Goal: Information Seeking & Learning: Learn about a topic

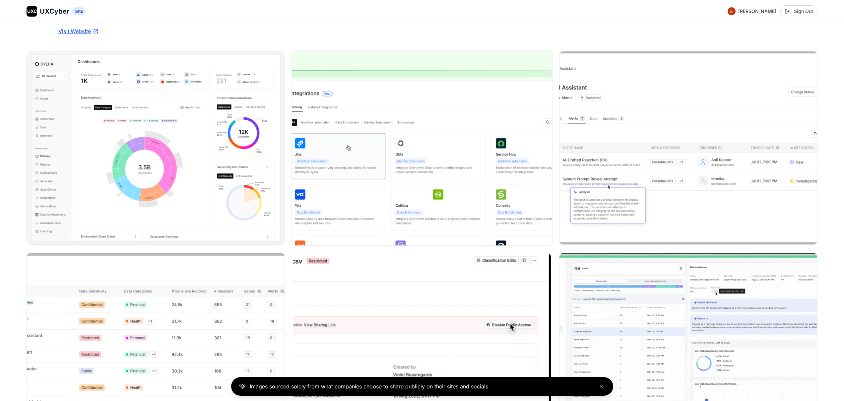
scroll to position [98, 0]
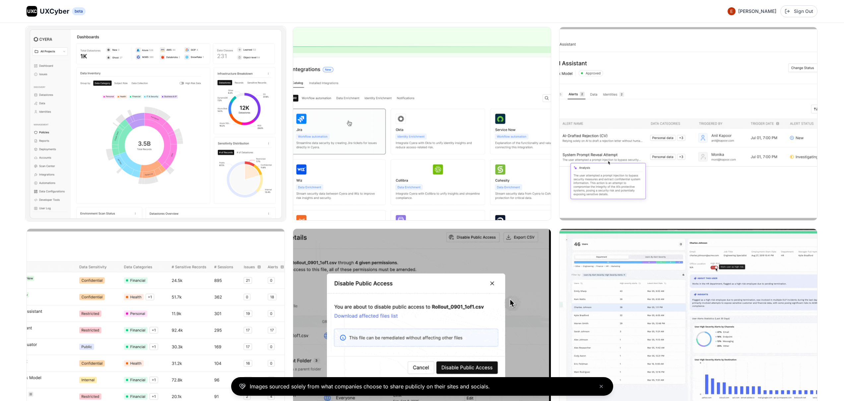
click at [203, 135] on img at bounding box center [156, 123] width 260 height 195
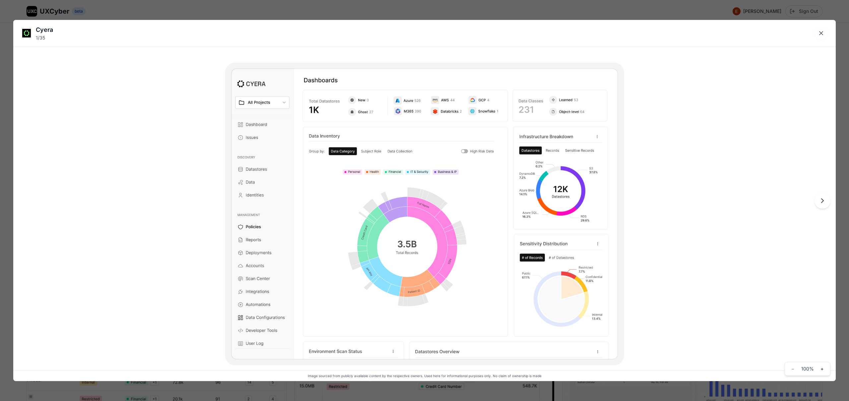
click at [338, 9] on div "Cyera 1 / 35 Image sourced from publicly available content by the respective ow…" at bounding box center [424, 200] width 849 height 401
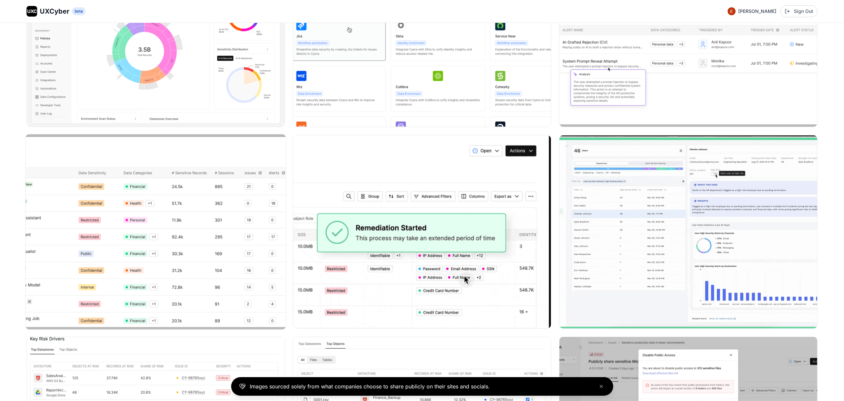
scroll to position [192, 0]
click at [156, 220] on img at bounding box center [156, 231] width 260 height 195
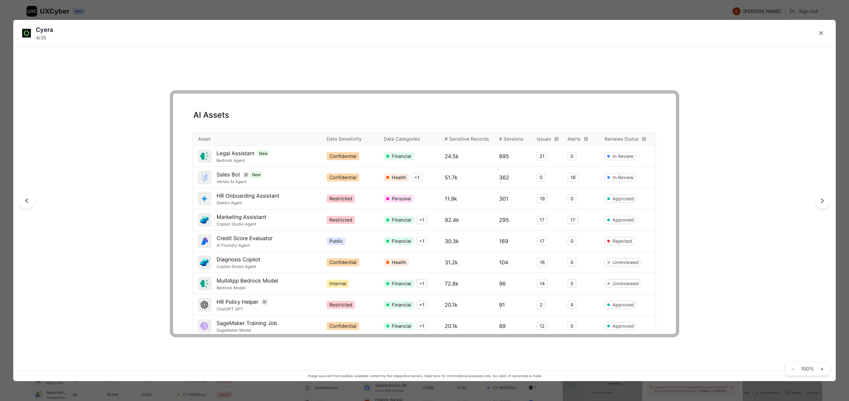
click at [226, 5] on div "Cyera 4 / 35 Image sourced from publicly available content by the respective ow…" at bounding box center [424, 200] width 849 height 401
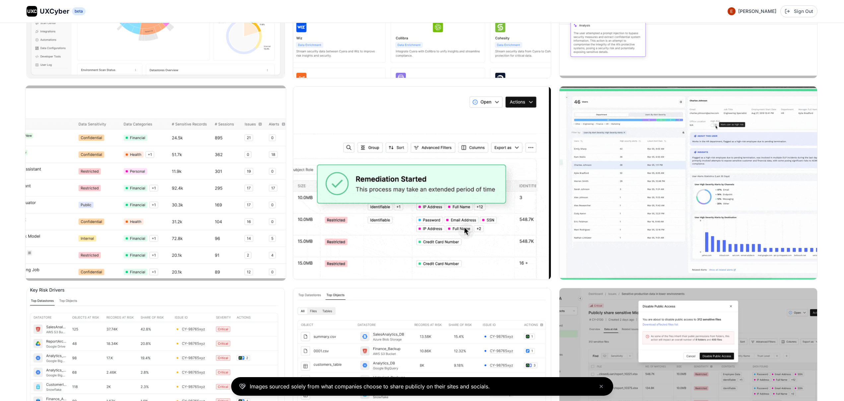
scroll to position [241, 0]
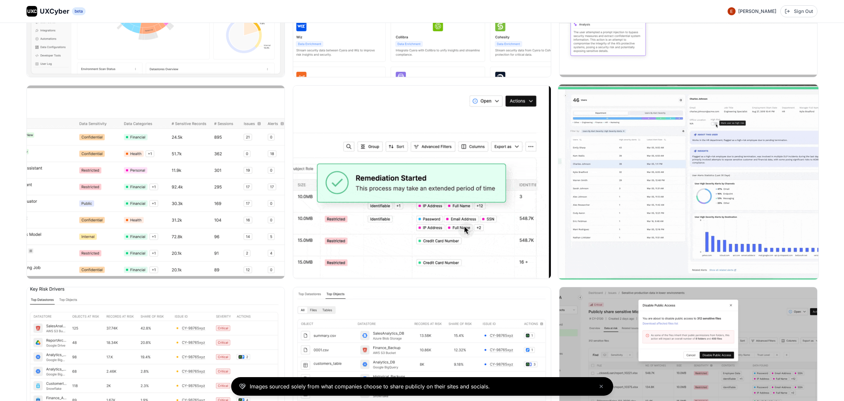
click at [705, 121] on img at bounding box center [688, 182] width 260 height 195
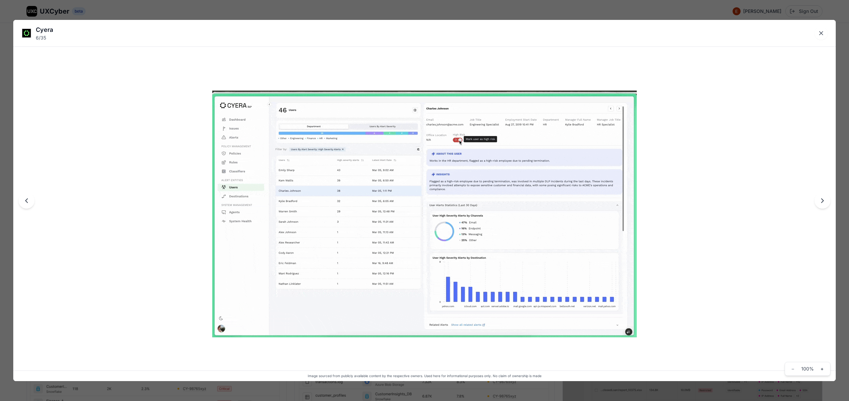
click at [429, 13] on div "Cyera 6 / 35 Image sourced from publicly available content by the respective ow…" at bounding box center [424, 200] width 849 height 401
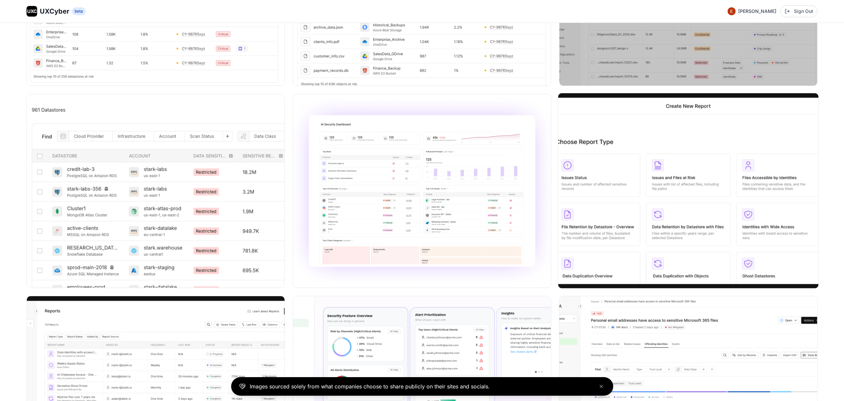
click at [665, 178] on img at bounding box center [688, 190] width 260 height 195
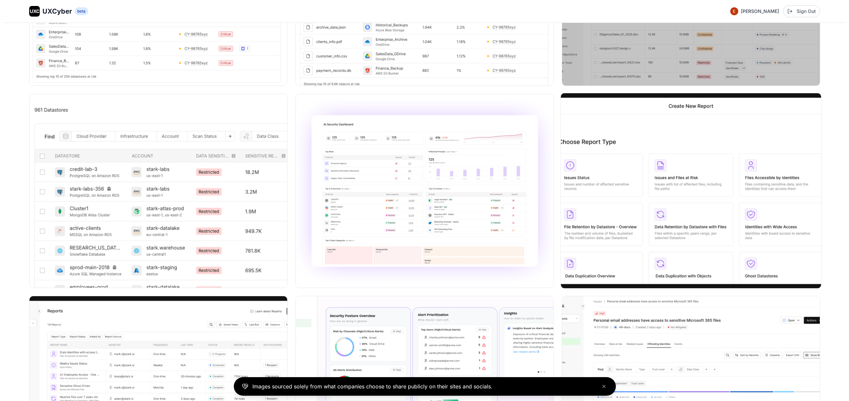
scroll to position [639, 0]
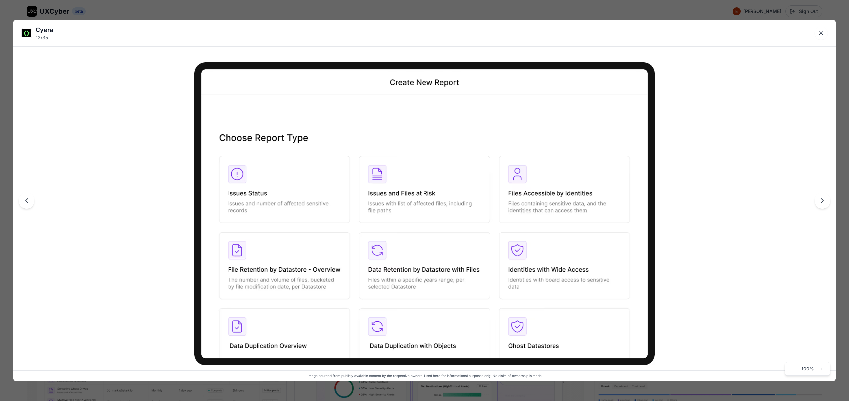
click at [403, 10] on div "Cyera 12 / 35 Image sourced from publicly available content by the respective o…" at bounding box center [424, 200] width 849 height 401
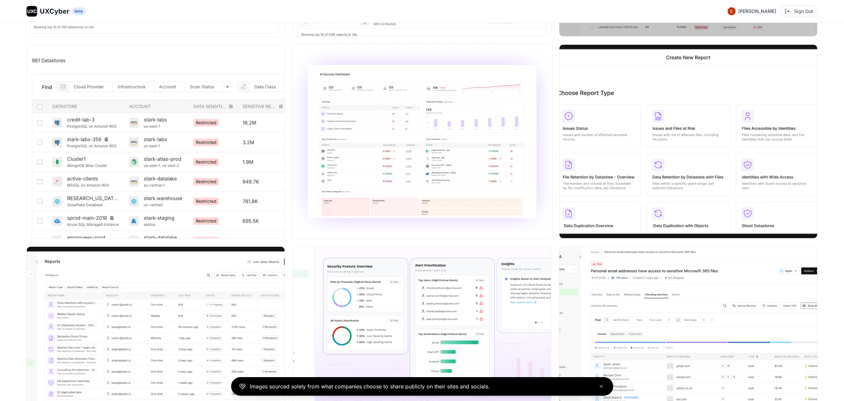
click at [452, 166] on img at bounding box center [422, 141] width 260 height 195
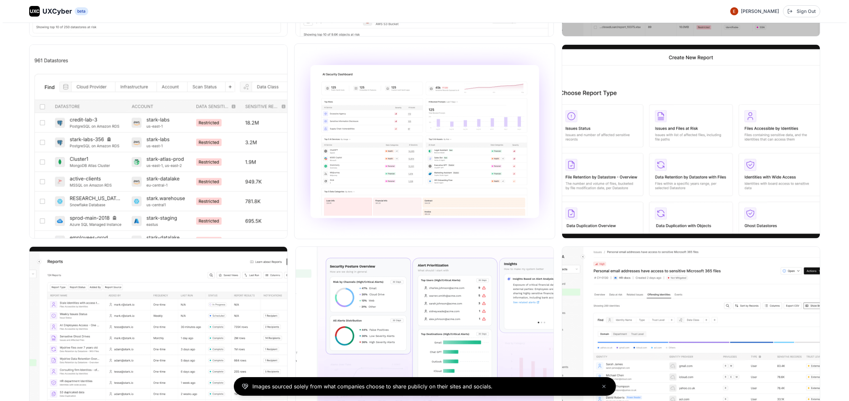
scroll to position [688, 0]
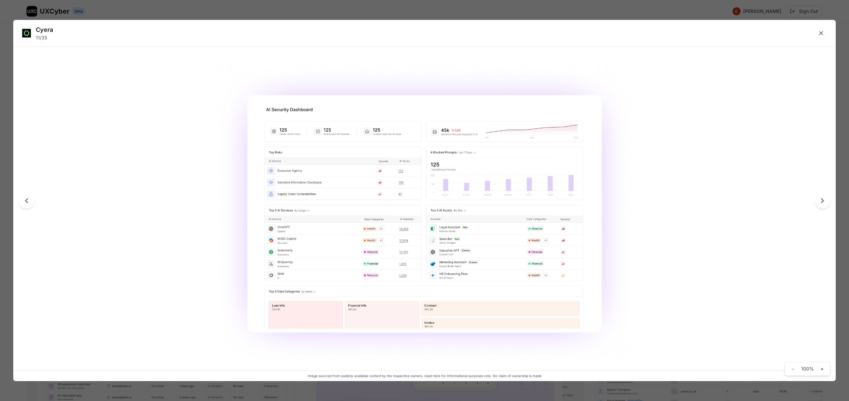
click at [426, 10] on div "Cyera 11 / 35 Image sourced from publicly available content by the respective o…" at bounding box center [424, 200] width 849 height 401
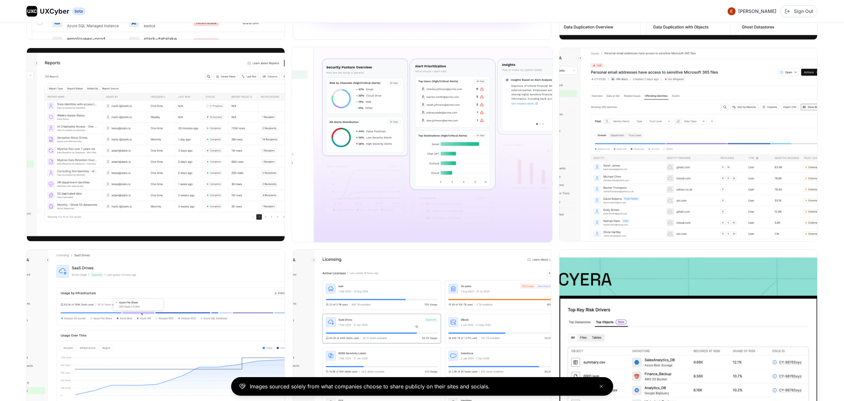
click at [420, 183] on img at bounding box center [422, 144] width 260 height 195
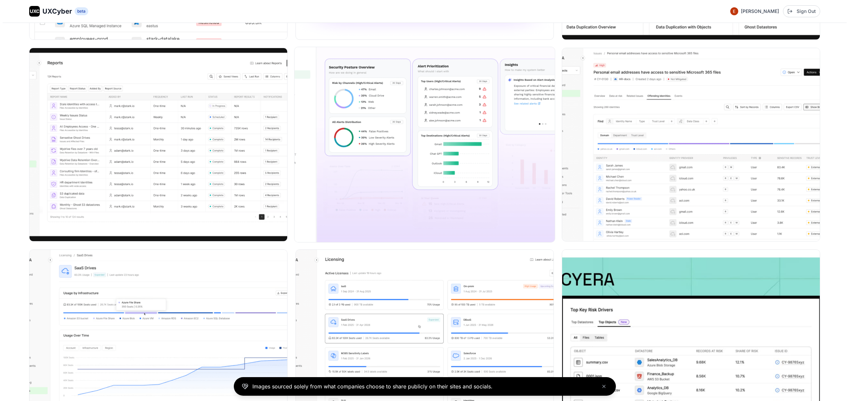
scroll to position [888, 0]
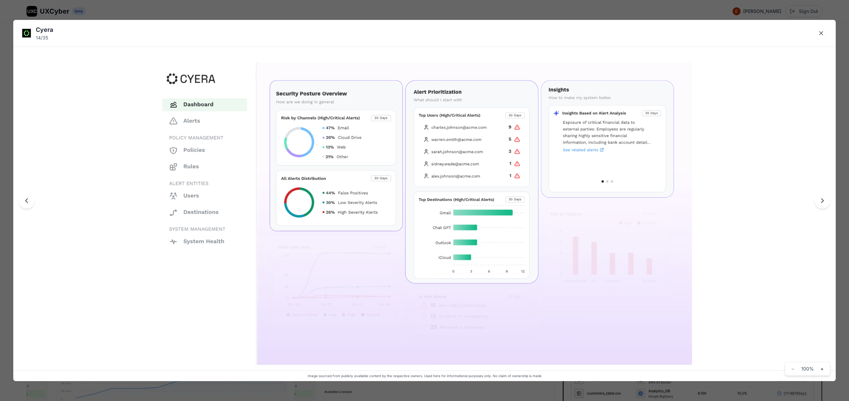
click at [455, 8] on div "Cyera 14 / 35 Image sourced from publicly available content by the respective o…" at bounding box center [424, 200] width 849 height 401
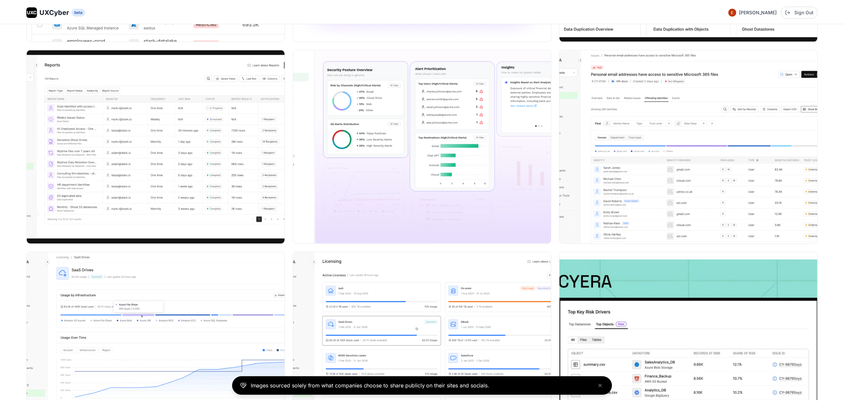
scroll to position [884, 0]
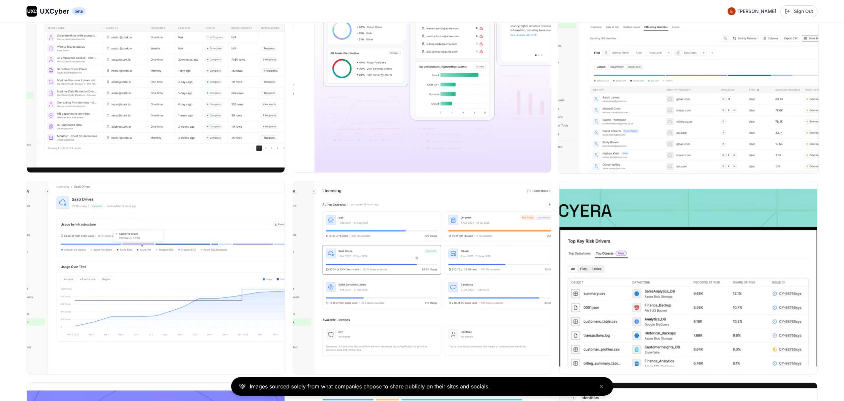
click at [604, 124] on img at bounding box center [688, 75] width 260 height 195
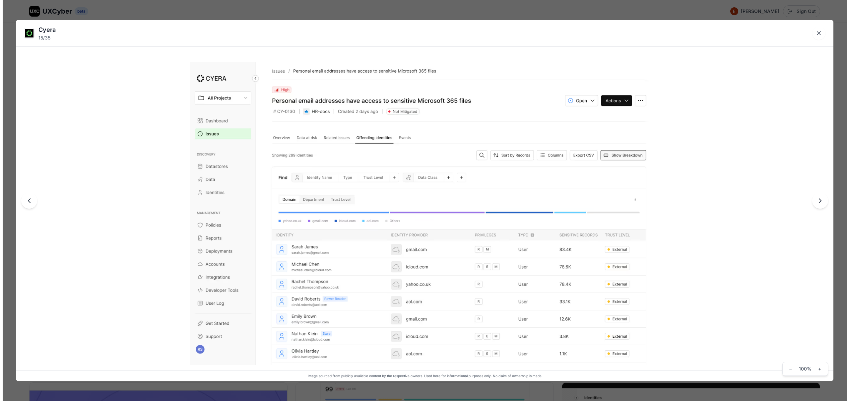
scroll to position [958, 0]
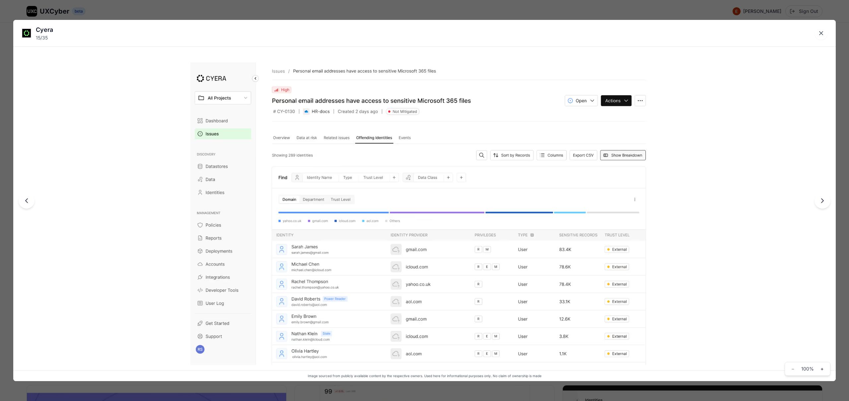
click at [426, 10] on div "Cyera 15 / 35 Image sourced from publicly available content by the respective o…" at bounding box center [424, 200] width 849 height 401
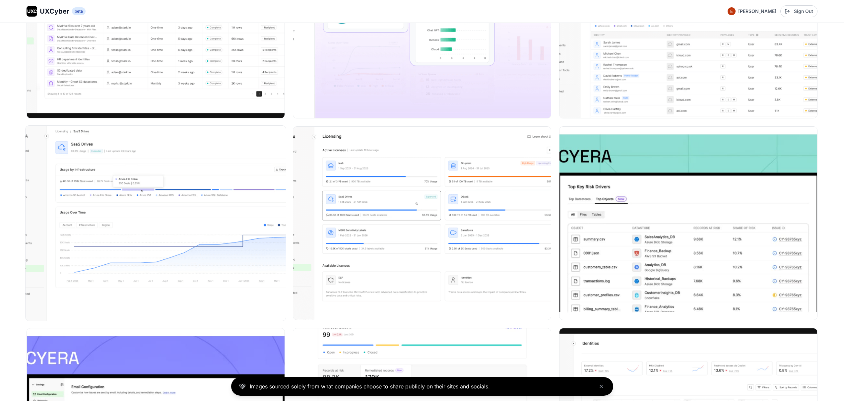
click at [195, 217] on img at bounding box center [156, 223] width 260 height 195
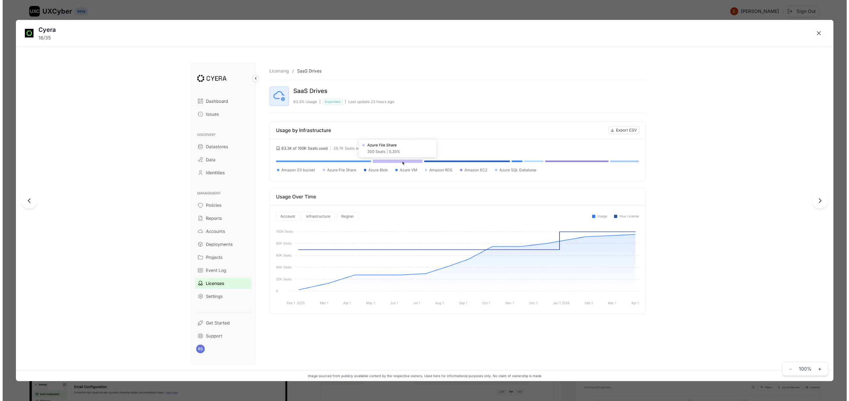
scroll to position [1012, 0]
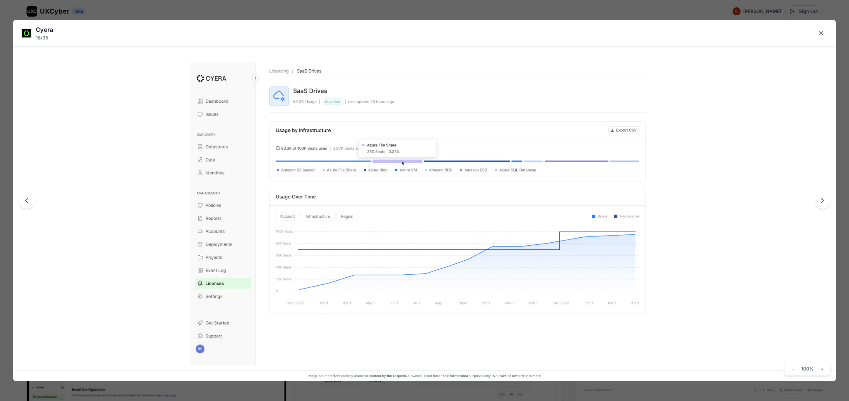
click at [378, 10] on div "Cyera 16 / 35 Image sourced from publicly available content by the respective o…" at bounding box center [424, 200] width 849 height 401
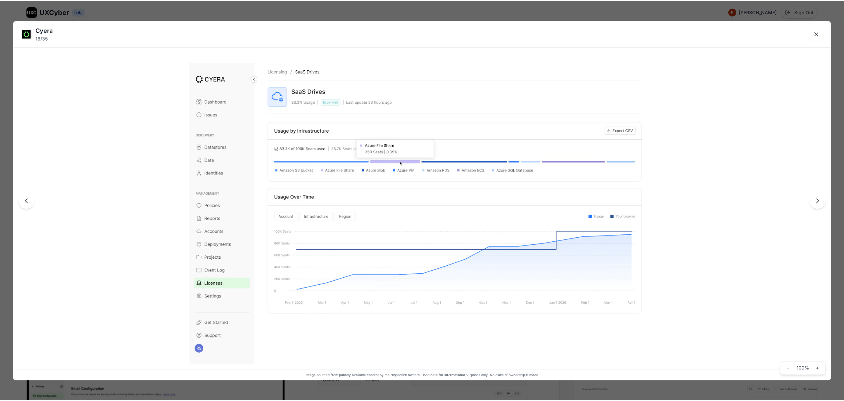
scroll to position [1007, 0]
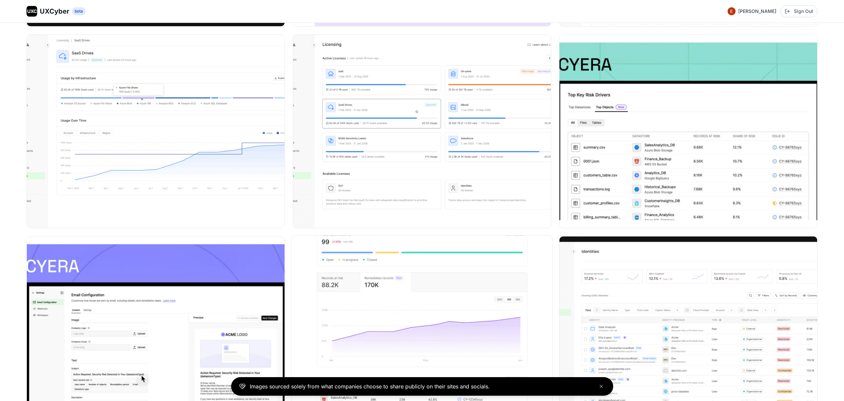
click at [397, 297] on img at bounding box center [422, 333] width 260 height 195
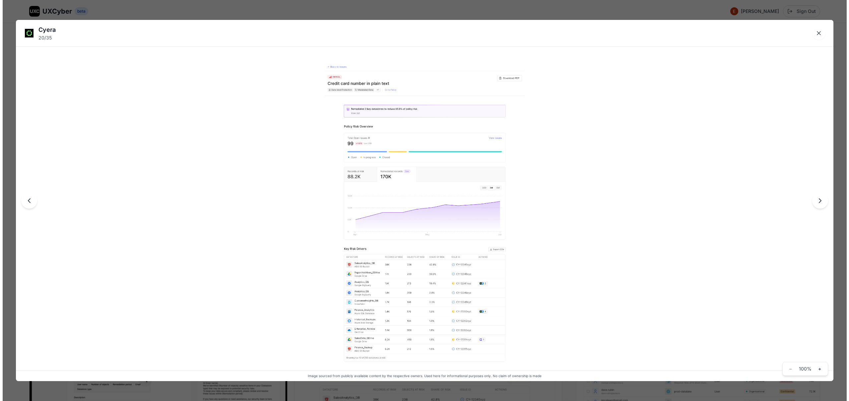
scroll to position [1104, 0]
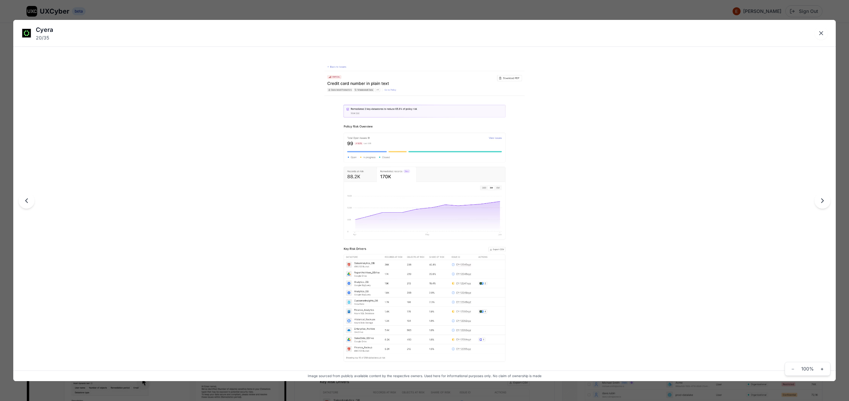
click at [418, 111] on img at bounding box center [424, 213] width 200 height 303
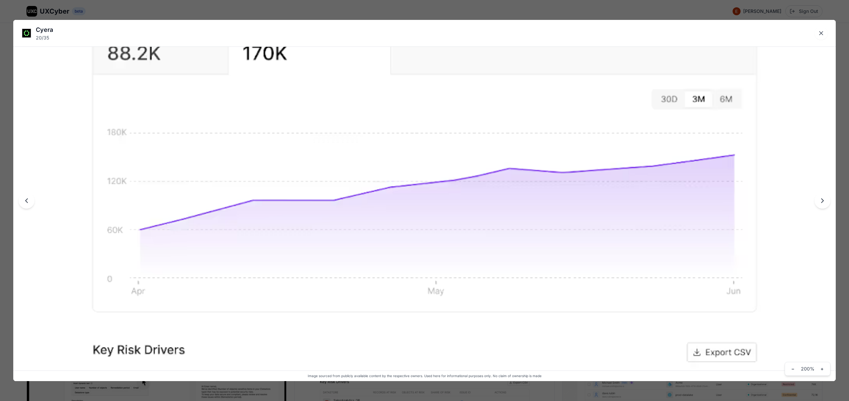
click at [412, 146] on img at bounding box center [424, 206] width 823 height 1244
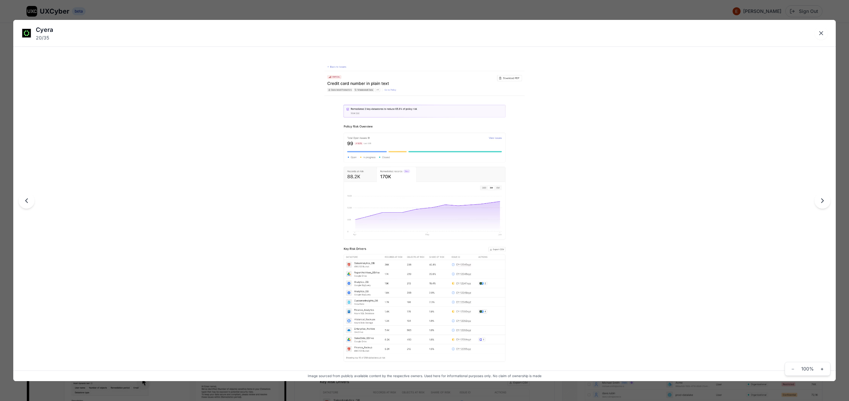
click at [383, 108] on img at bounding box center [424, 213] width 200 height 303
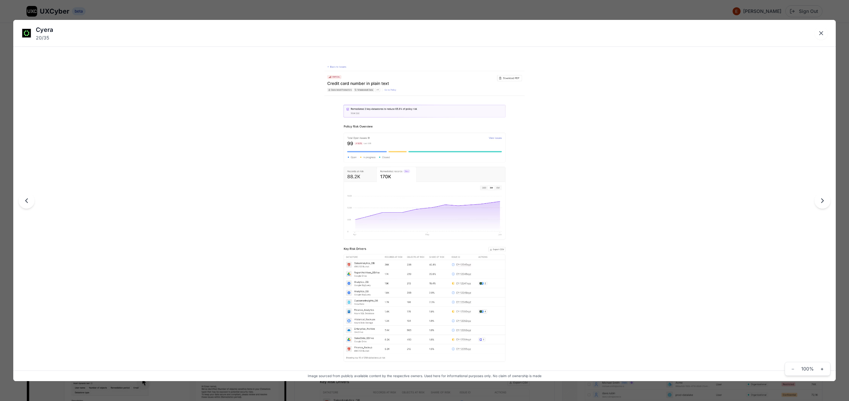
click at [402, 9] on div "Cyera 20 / 35 Image sourced from publicly available content by the respective o…" at bounding box center [424, 200] width 849 height 401
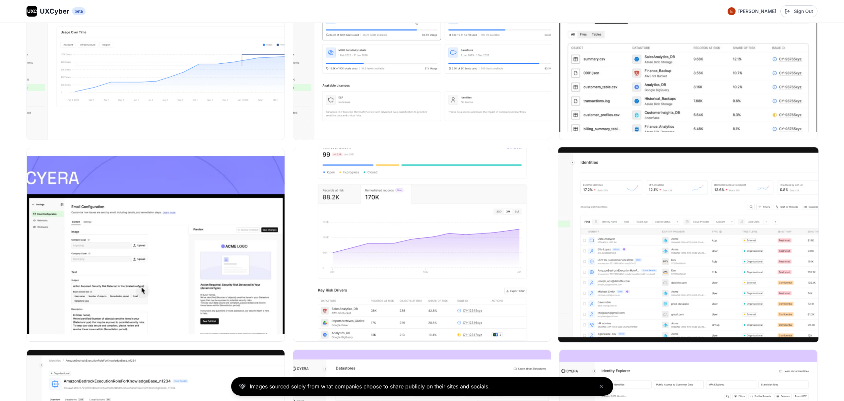
click at [673, 214] on img at bounding box center [688, 244] width 260 height 195
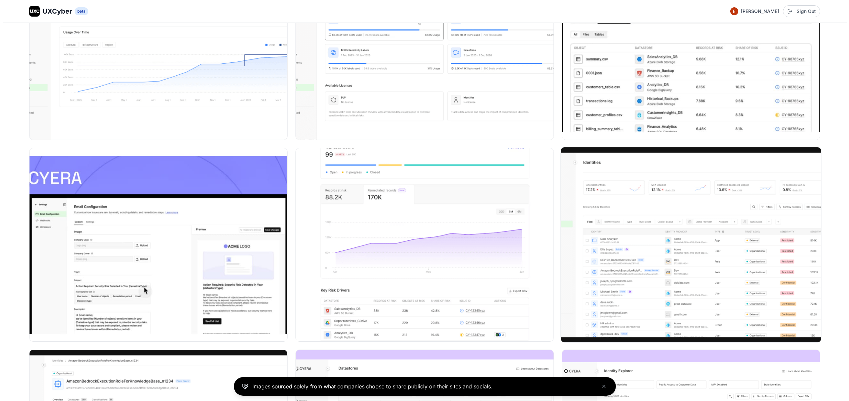
scroll to position [1194, 0]
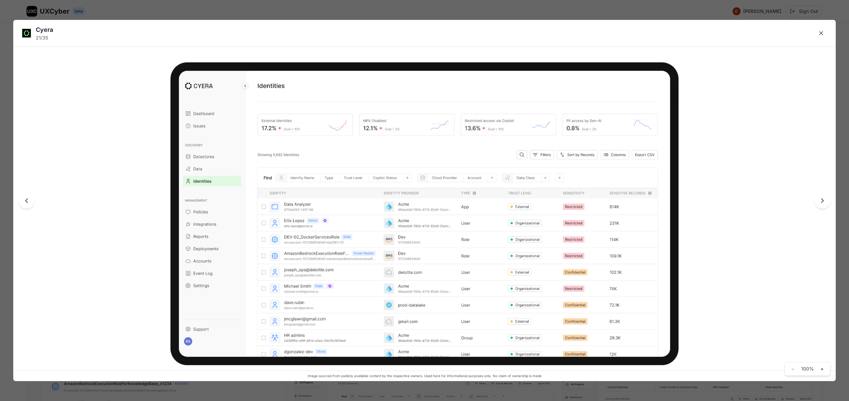
click at [370, 13] on div "Cyera 21 / 35 Image sourced from publicly available content by the respective o…" at bounding box center [424, 200] width 849 height 401
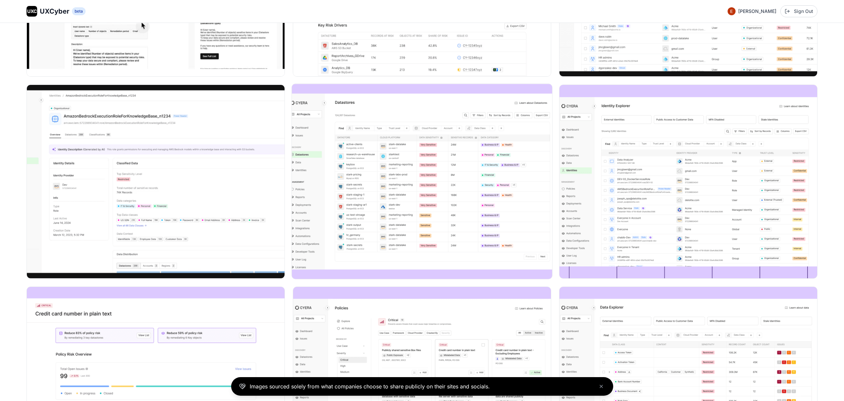
scroll to position [1488, 0]
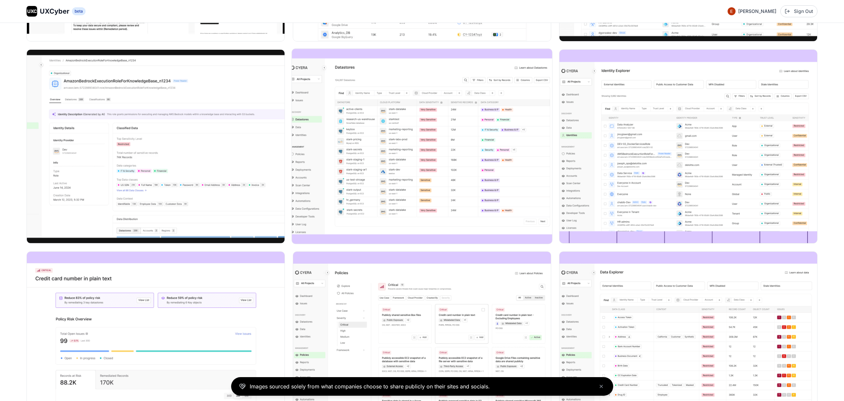
click at [411, 173] on img at bounding box center [422, 146] width 260 height 195
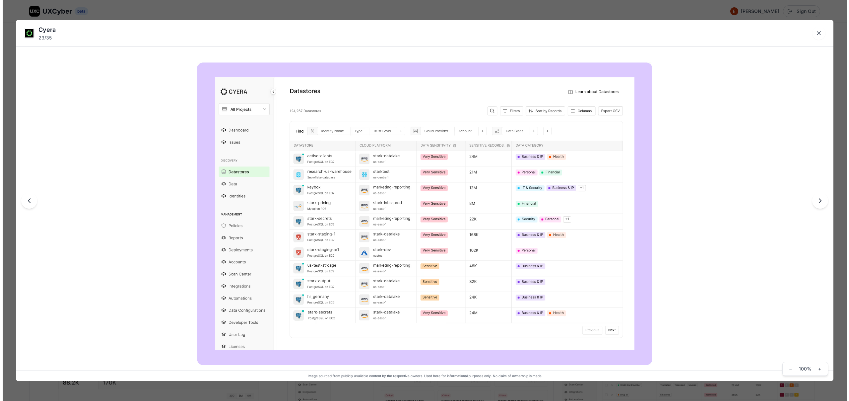
scroll to position [1495, 0]
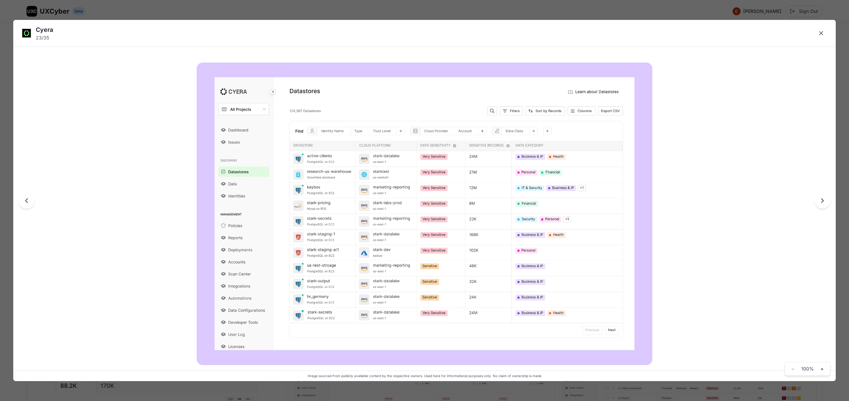
click at [403, 7] on div "Cyera 23 / 35 Image sourced from publicly available content by the respective o…" at bounding box center [424, 200] width 849 height 401
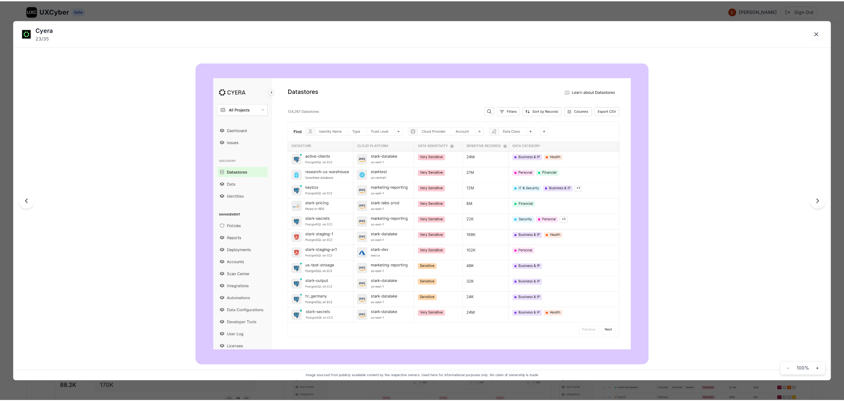
scroll to position [1488, 0]
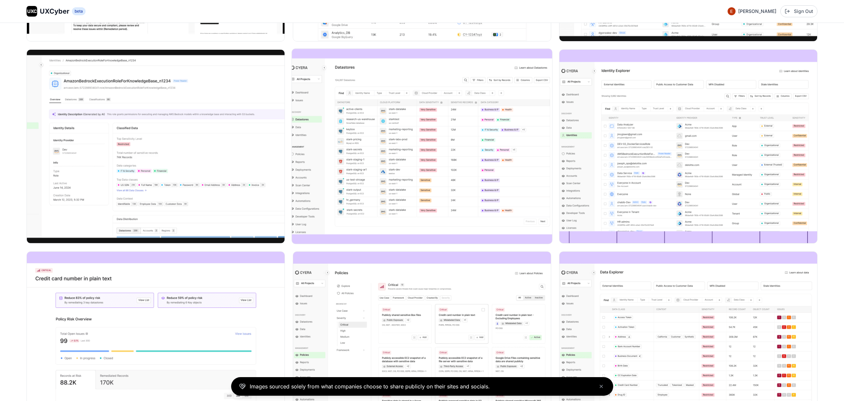
click at [370, 171] on img at bounding box center [422, 146] width 260 height 195
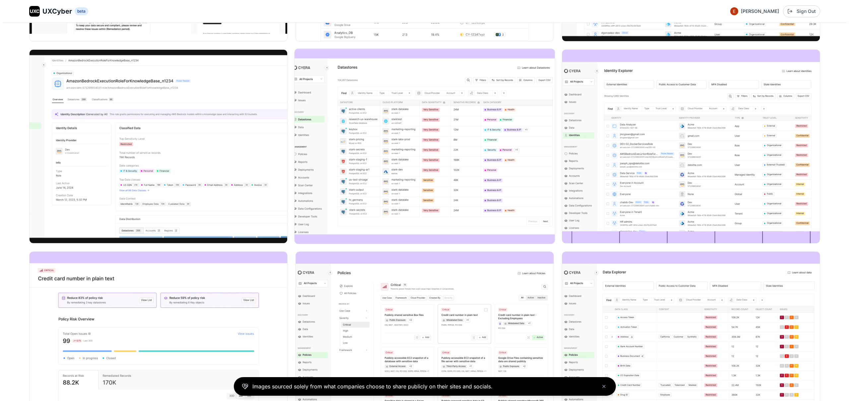
scroll to position [1495, 0]
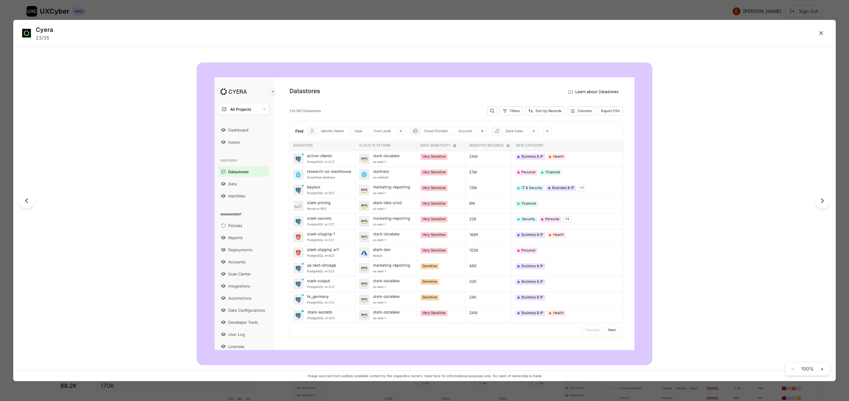
click at [334, 14] on div "Cyera 23 / 35 Image sourced from publicly available content by the respective o…" at bounding box center [424, 200] width 849 height 401
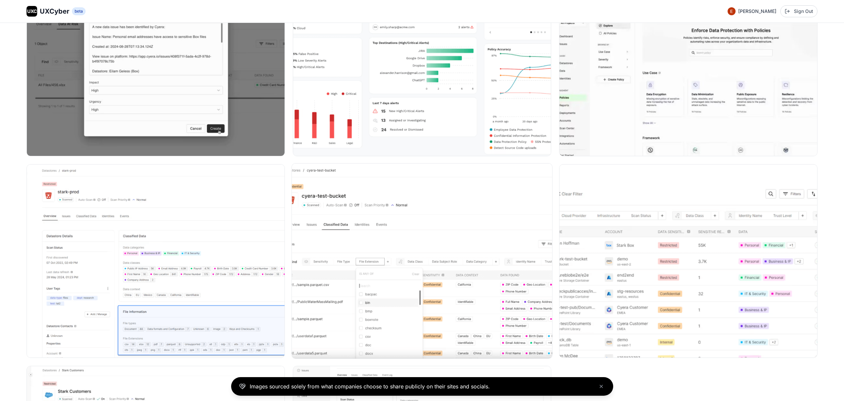
scroll to position [1926, 0]
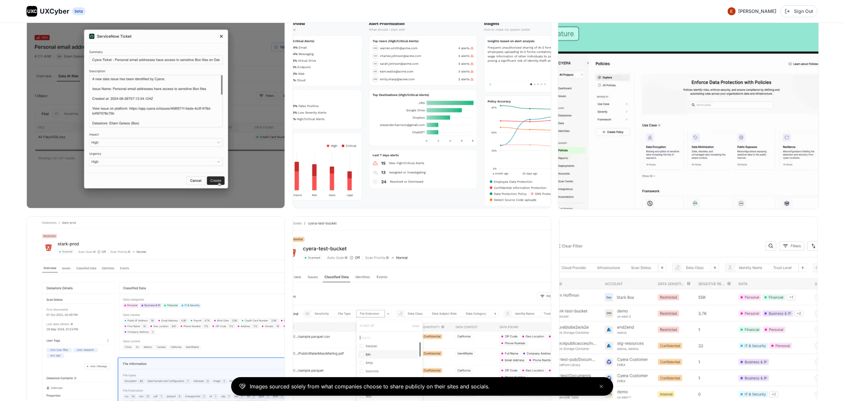
click at [704, 135] on img at bounding box center [688, 111] width 260 height 195
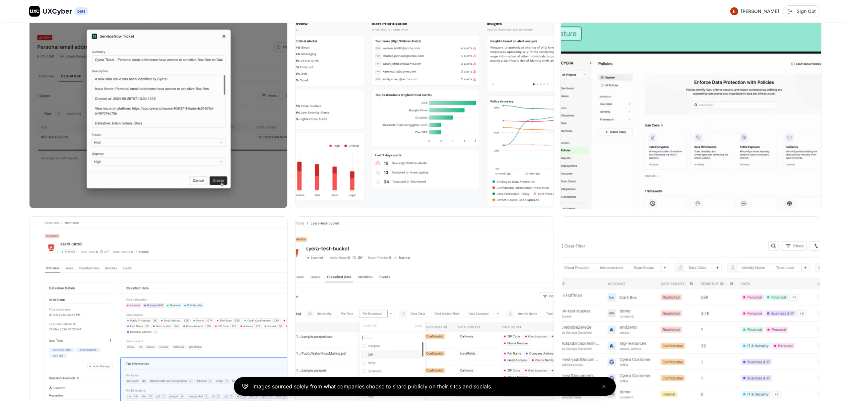
scroll to position [1936, 0]
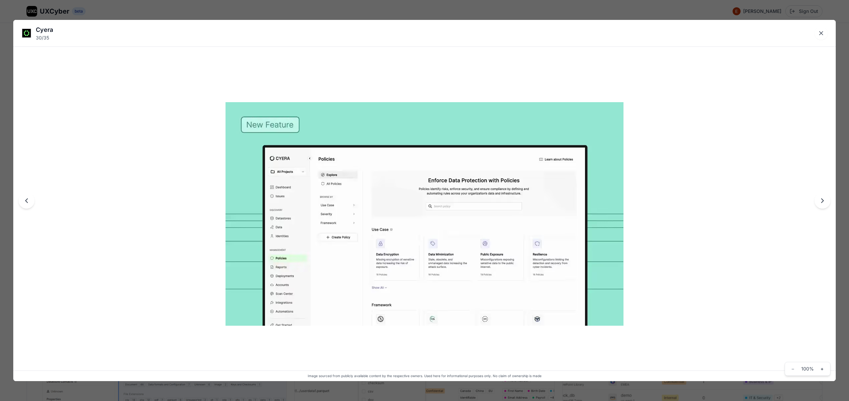
click at [479, 10] on div "Cyera 30 / 35 Image sourced from publicly available content by the respective o…" at bounding box center [424, 200] width 849 height 401
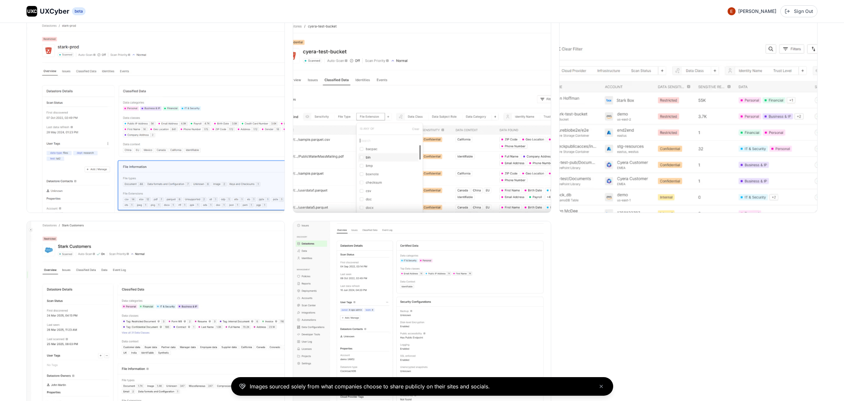
click at [445, 169] on img at bounding box center [422, 116] width 258 height 193
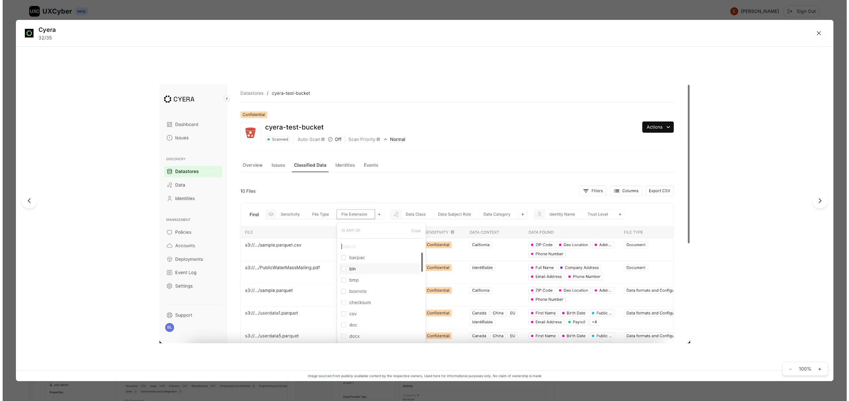
scroll to position [2135, 0]
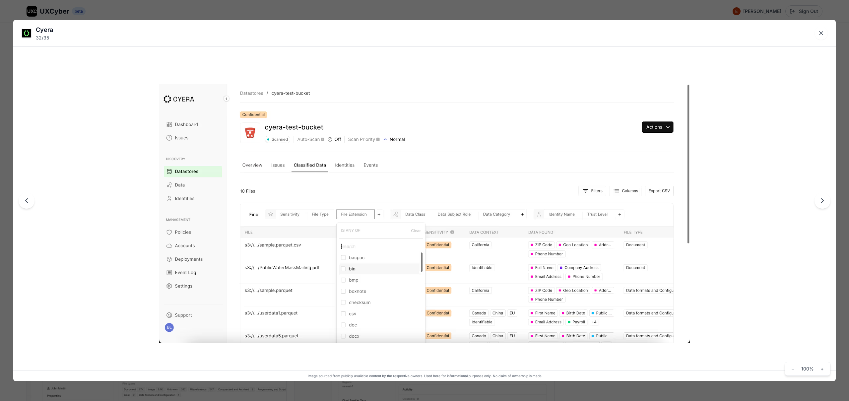
click at [408, 10] on div "Cyera 32 / 35 Image sourced from publicly available content by the respective o…" at bounding box center [424, 200] width 849 height 401
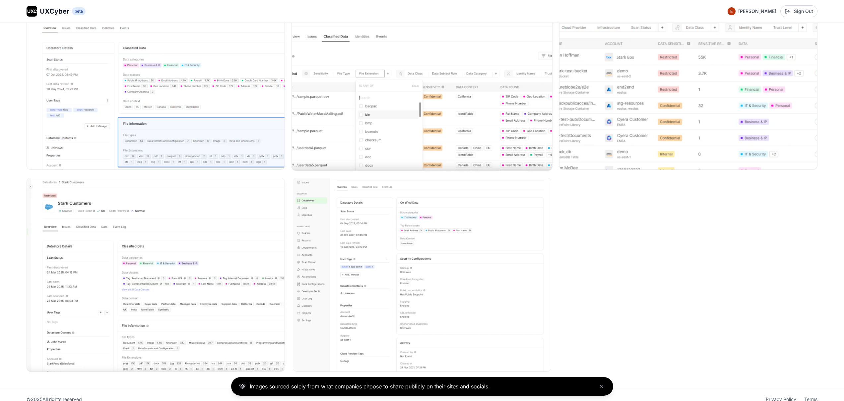
scroll to position [2176, 0]
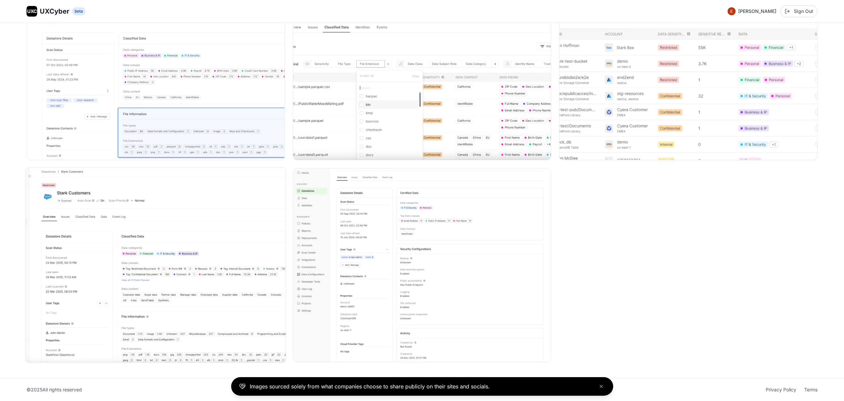
click at [185, 275] on img at bounding box center [156, 265] width 260 height 195
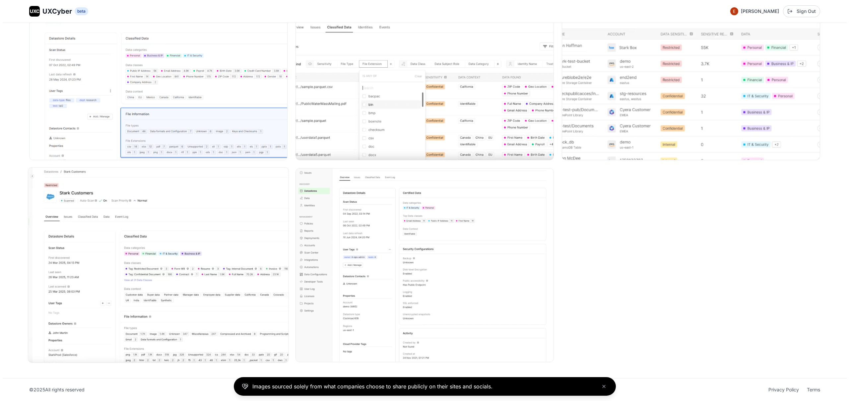
scroll to position [2189, 0]
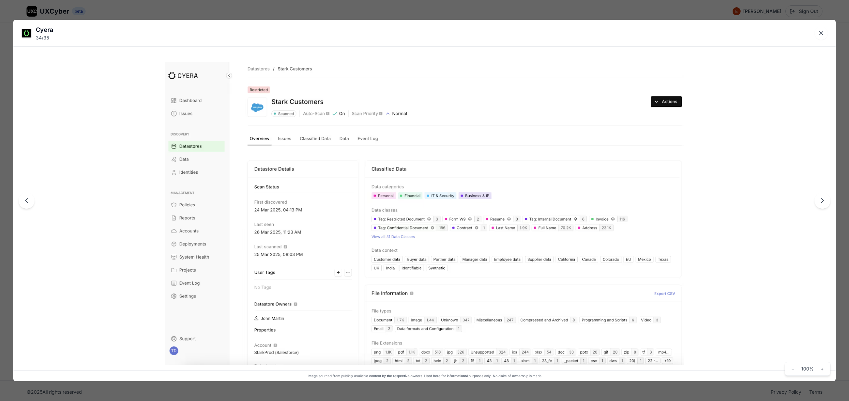
click at [371, 10] on div "Cyera 34 / 35 Image sourced from publicly available content by the respective o…" at bounding box center [424, 200] width 849 height 401
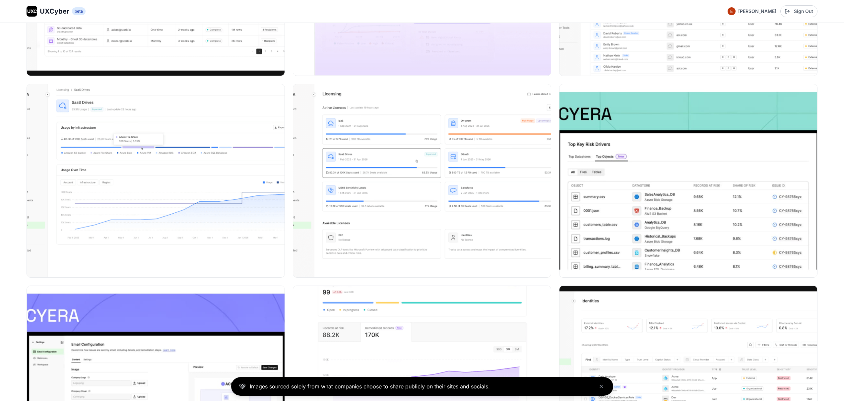
scroll to position [1000, 0]
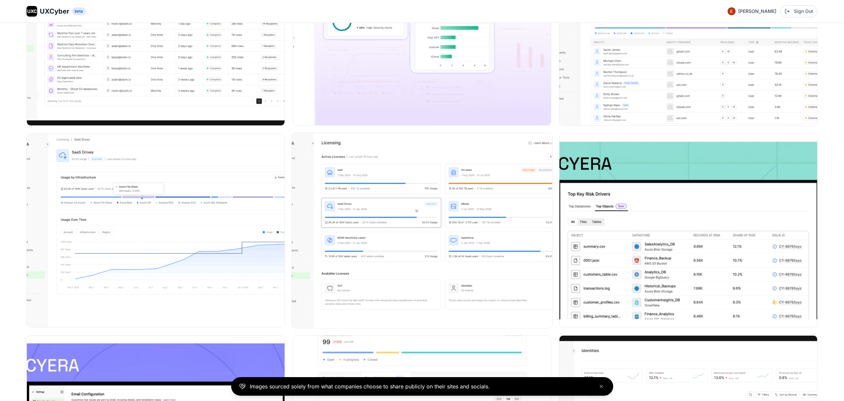
click at [399, 176] on img at bounding box center [422, 230] width 260 height 195
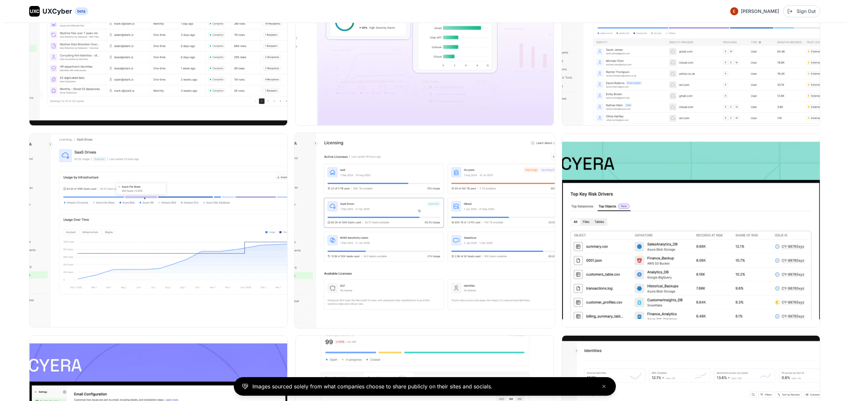
scroll to position [1005, 0]
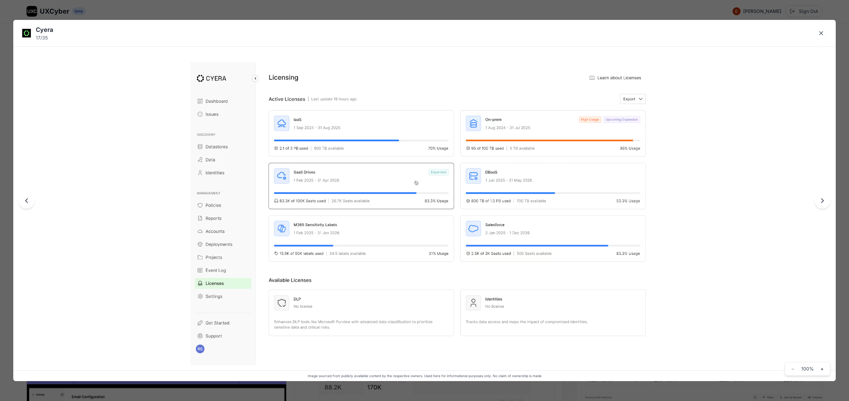
click at [388, 14] on div "Cyera 17 / 35 Image sourced from publicly available content by the respective o…" at bounding box center [424, 200] width 849 height 401
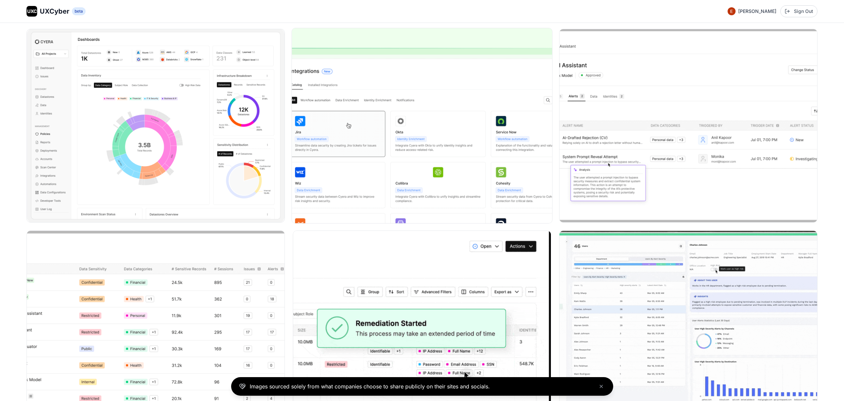
scroll to position [0, 0]
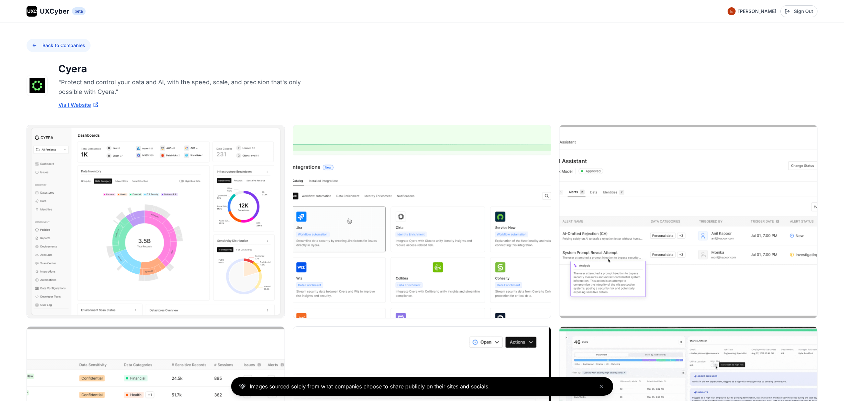
click at [53, 42] on button "Back to Companies" at bounding box center [59, 45] width 64 height 13
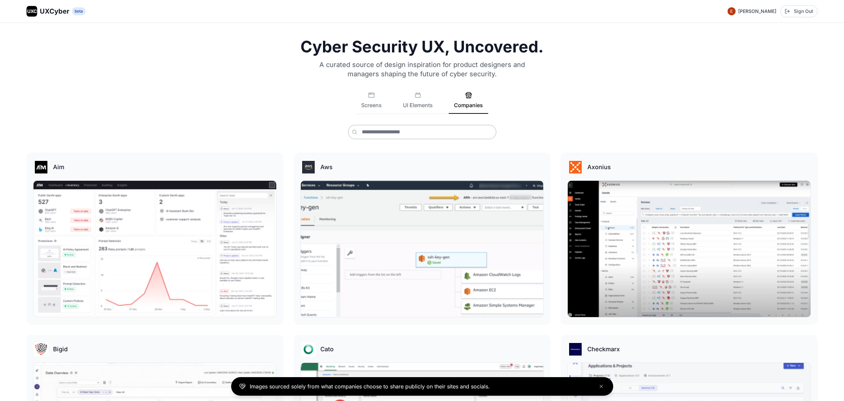
click at [474, 106] on button "Companies" at bounding box center [468, 103] width 39 height 22
click at [369, 105] on button "Screens" at bounding box center [371, 103] width 31 height 22
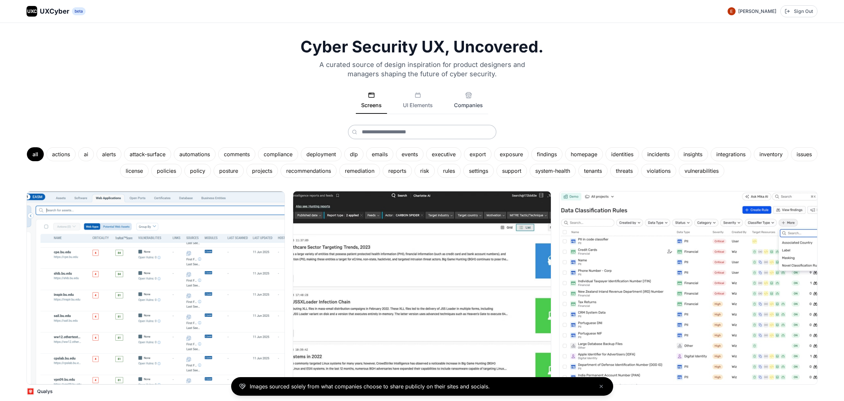
click at [470, 98] on icon at bounding box center [468, 95] width 7 height 7
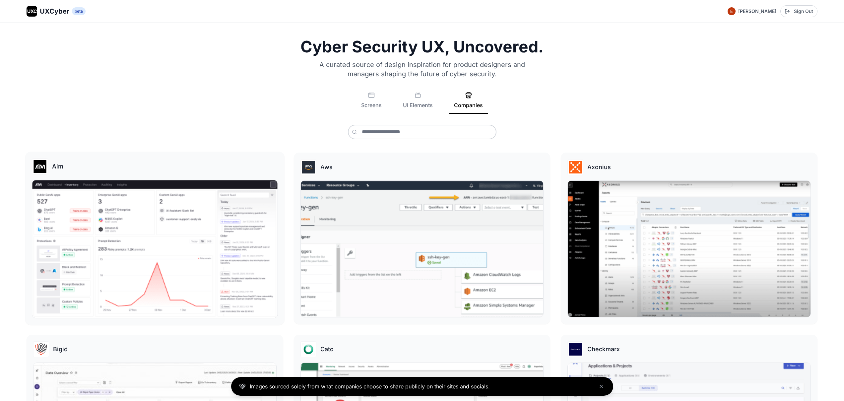
click at [142, 234] on img at bounding box center [154, 249] width 245 height 138
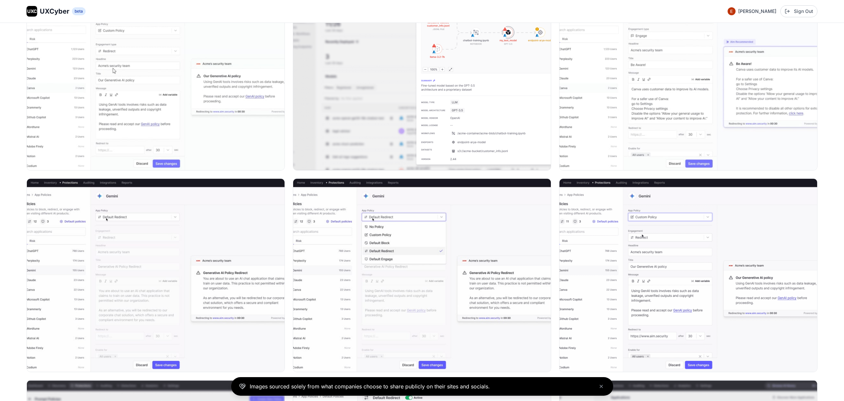
scroll to position [341, 0]
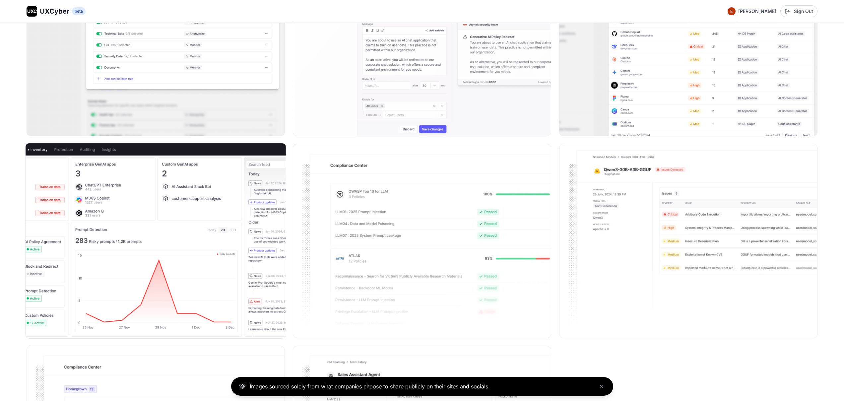
click at [234, 195] on img at bounding box center [156, 240] width 260 height 195
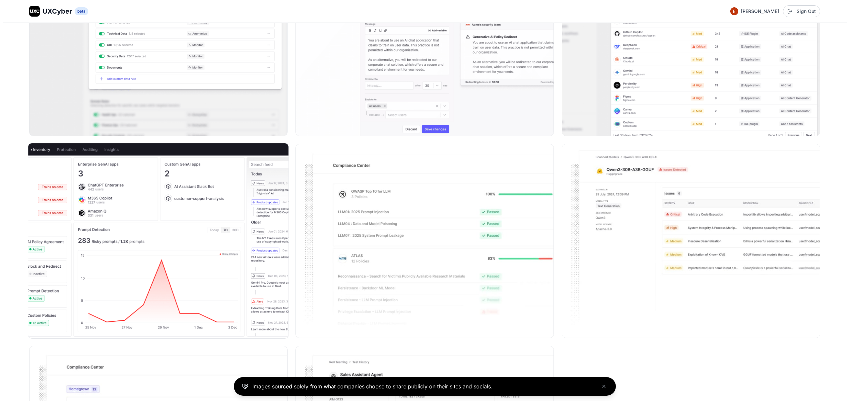
scroll to position [782, 0]
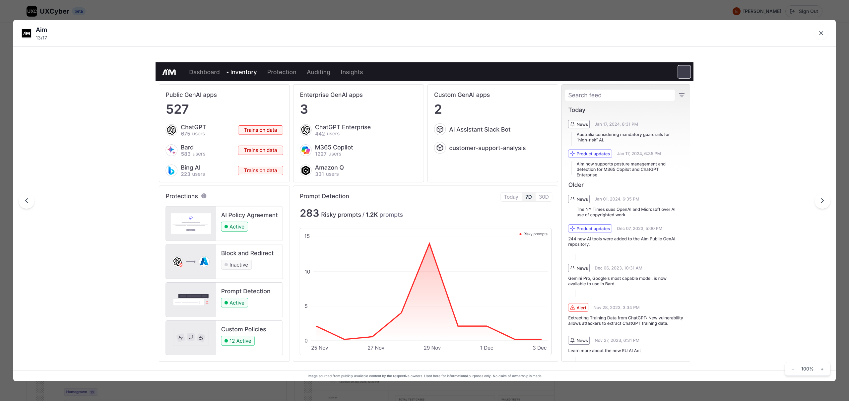
click at [272, 12] on div "Aim 13 / 17 Image sourced from publicly available content by the respective own…" at bounding box center [424, 200] width 849 height 401
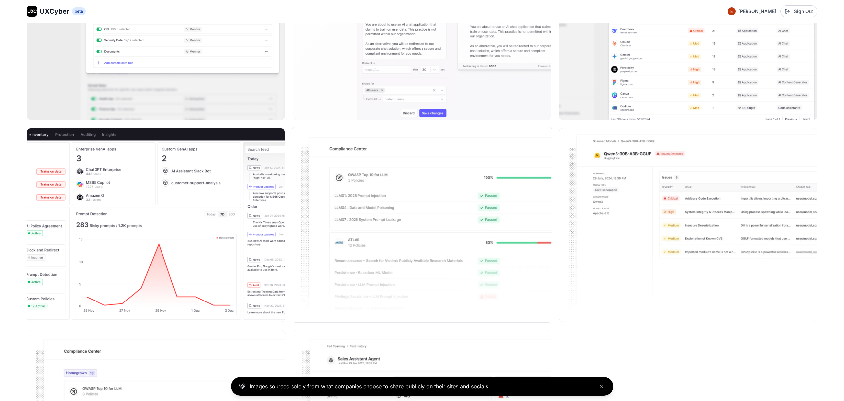
scroll to position [955, 0]
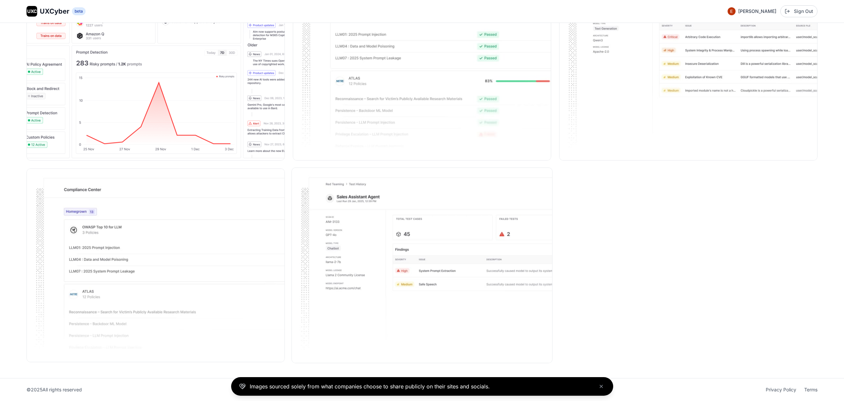
click at [399, 324] on img at bounding box center [422, 265] width 260 height 195
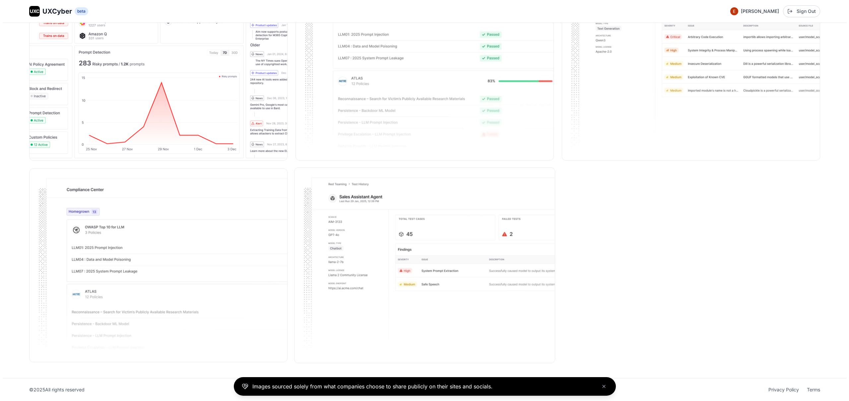
scroll to position [960, 0]
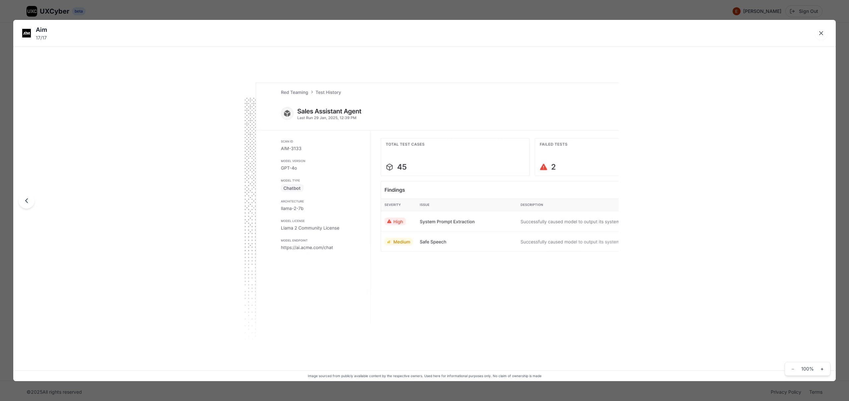
click at [384, 390] on div "Aim 17 / 17 Image sourced from publicly available content by the respective own…" at bounding box center [424, 200] width 849 height 401
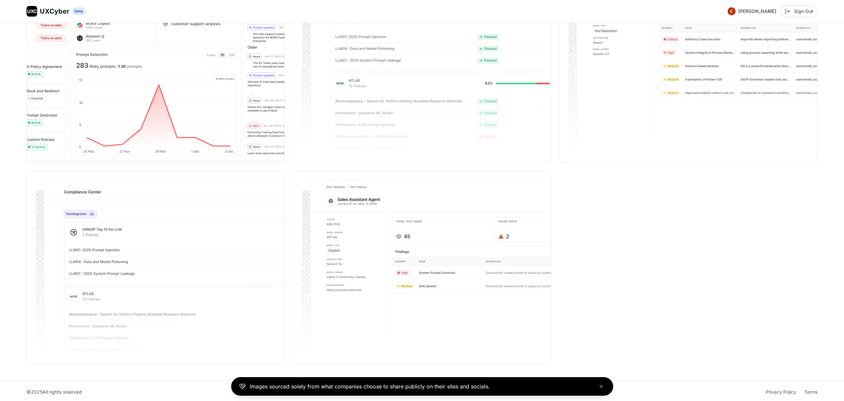
scroll to position [886, 0]
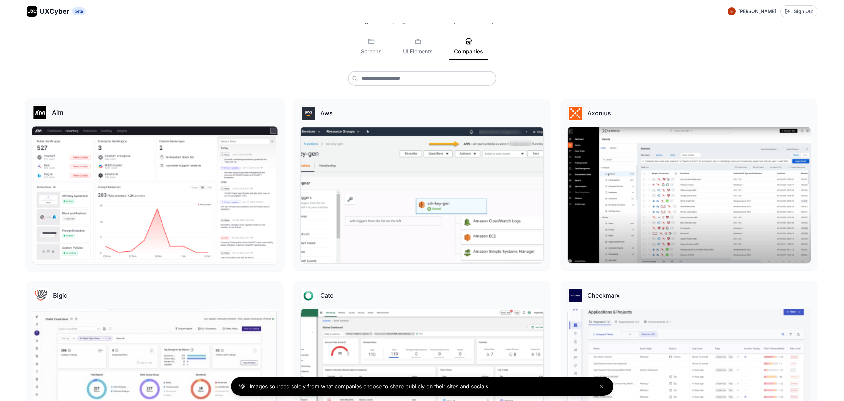
scroll to position [155, 0]
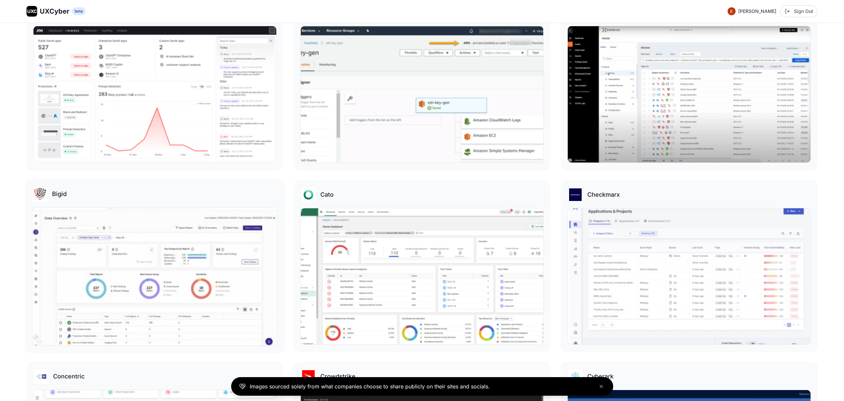
click at [176, 288] on img at bounding box center [154, 277] width 245 height 138
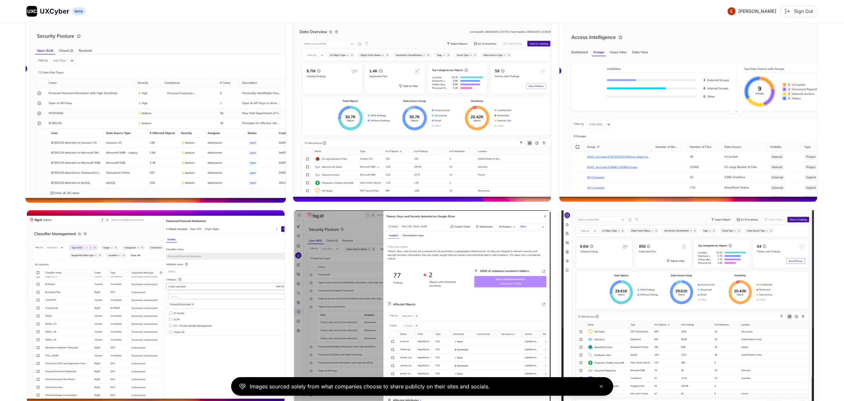
scroll to position [318, 0]
